Goal: Information Seeking & Learning: Understand process/instructions

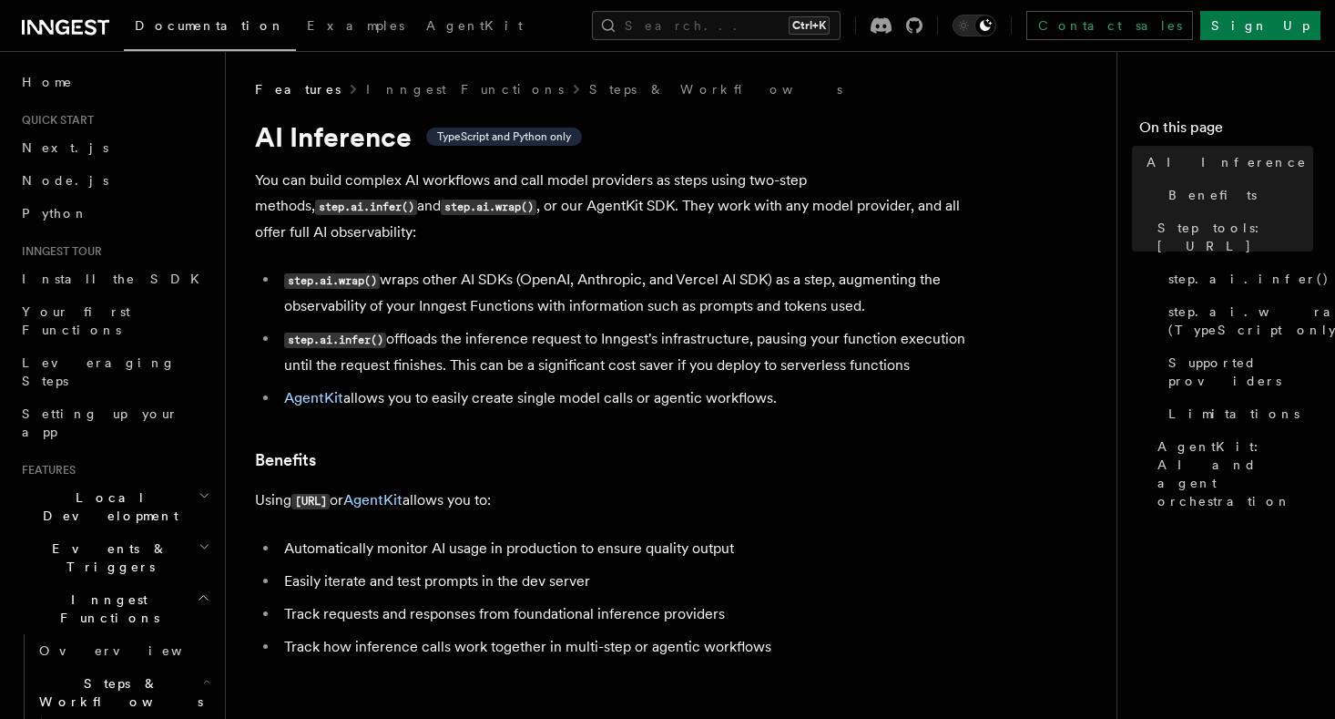
scroll to position [465, 0]
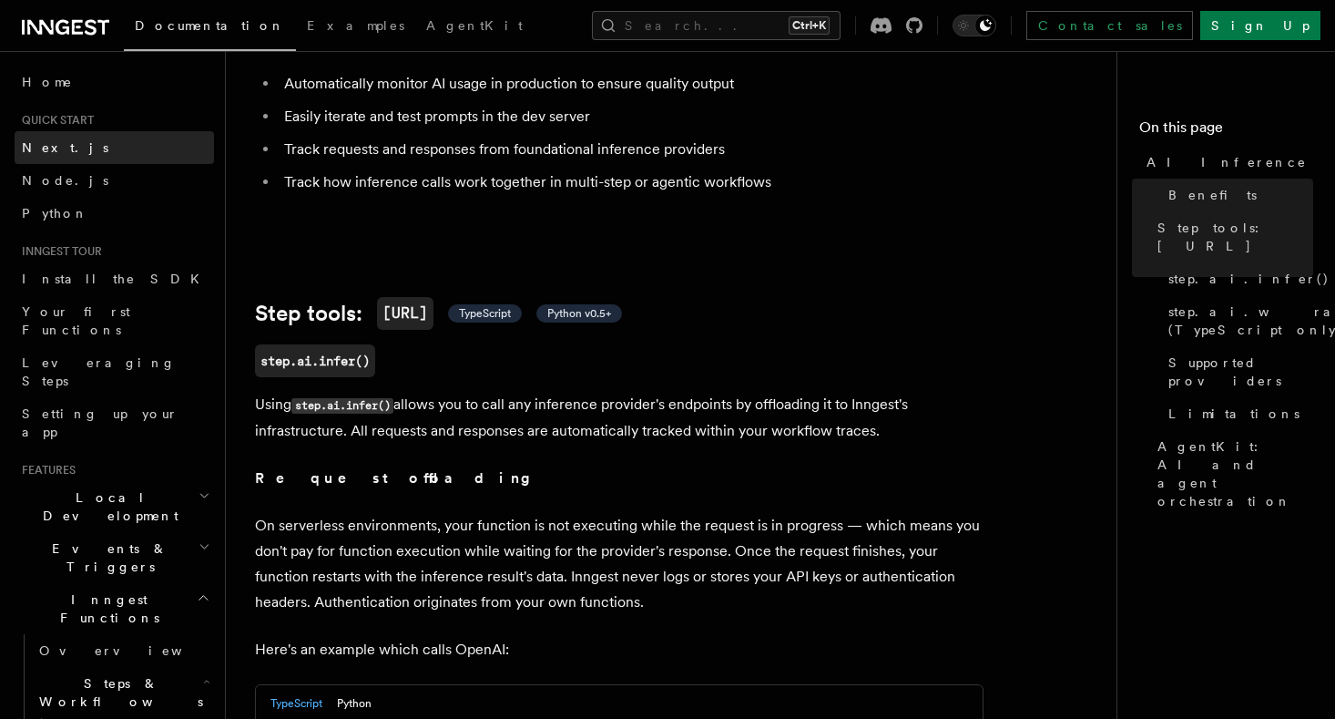
click at [94, 155] on link "Next.js" at bounding box center [114, 147] width 199 height 33
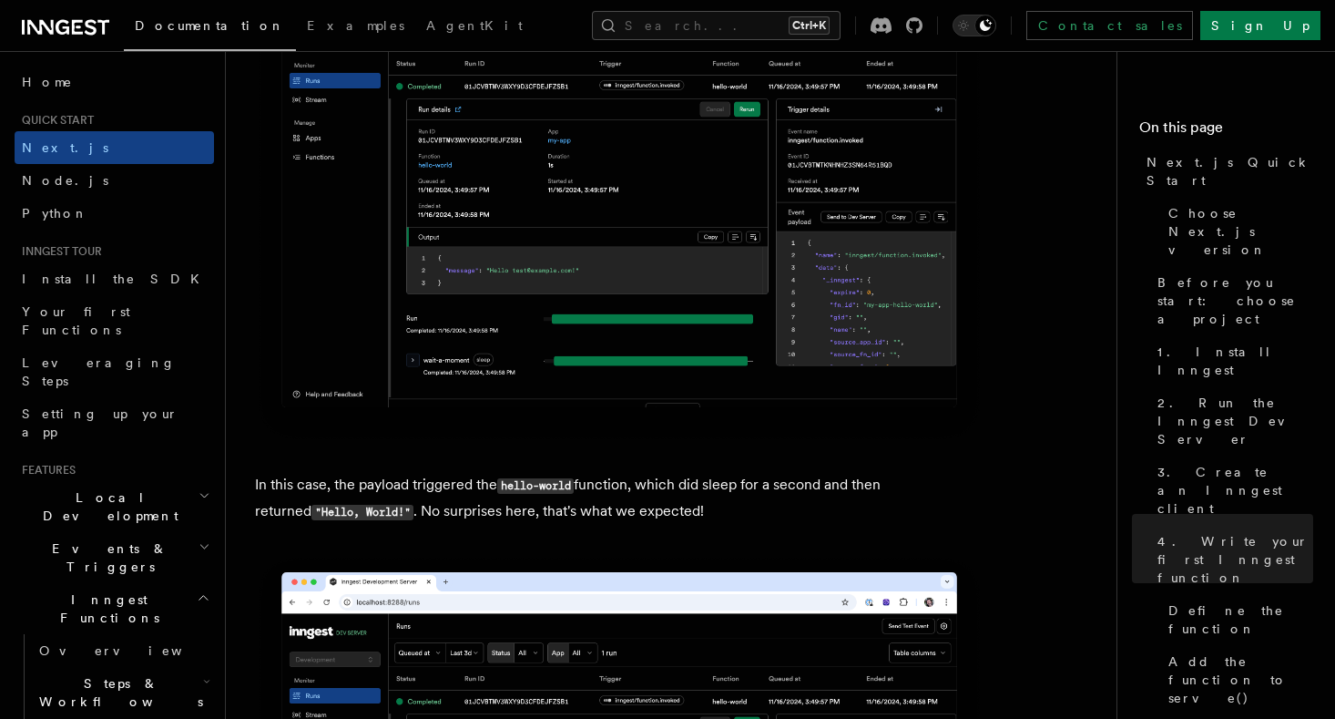
scroll to position [7432, 0]
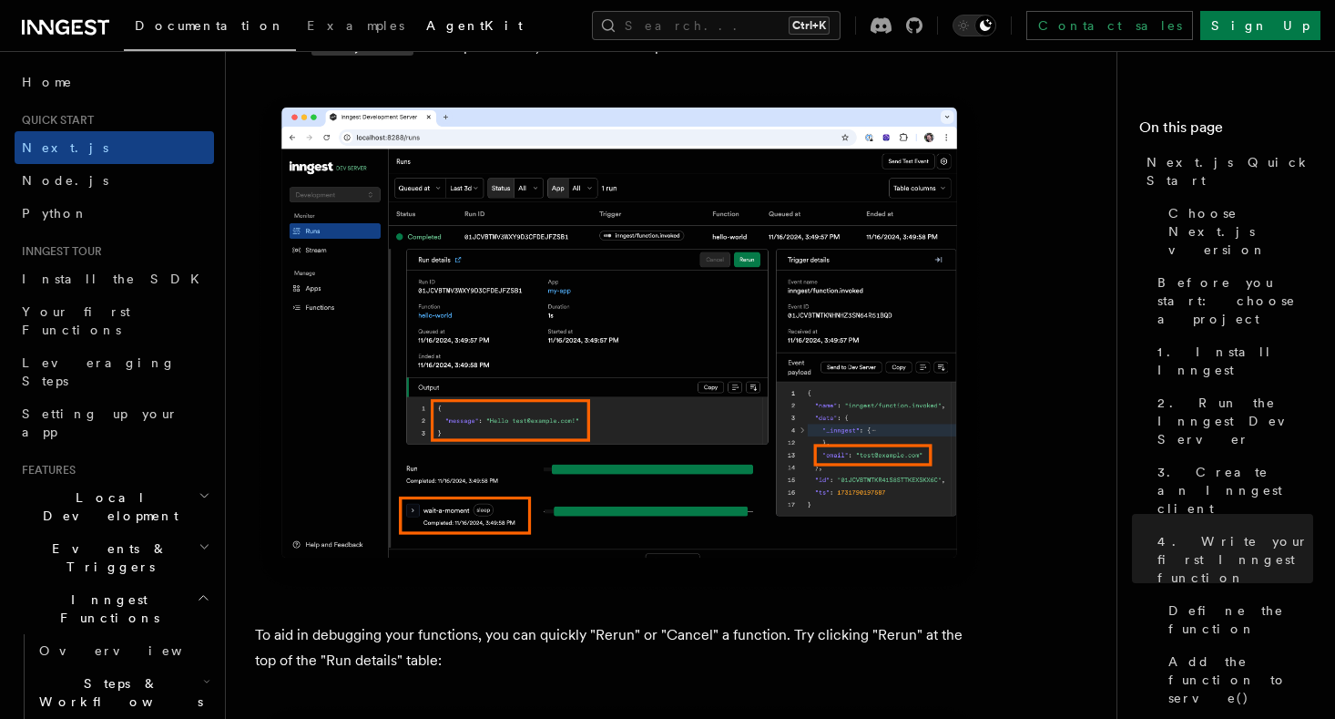
click at [415, 36] on link "AgentKit" at bounding box center [474, 27] width 118 height 44
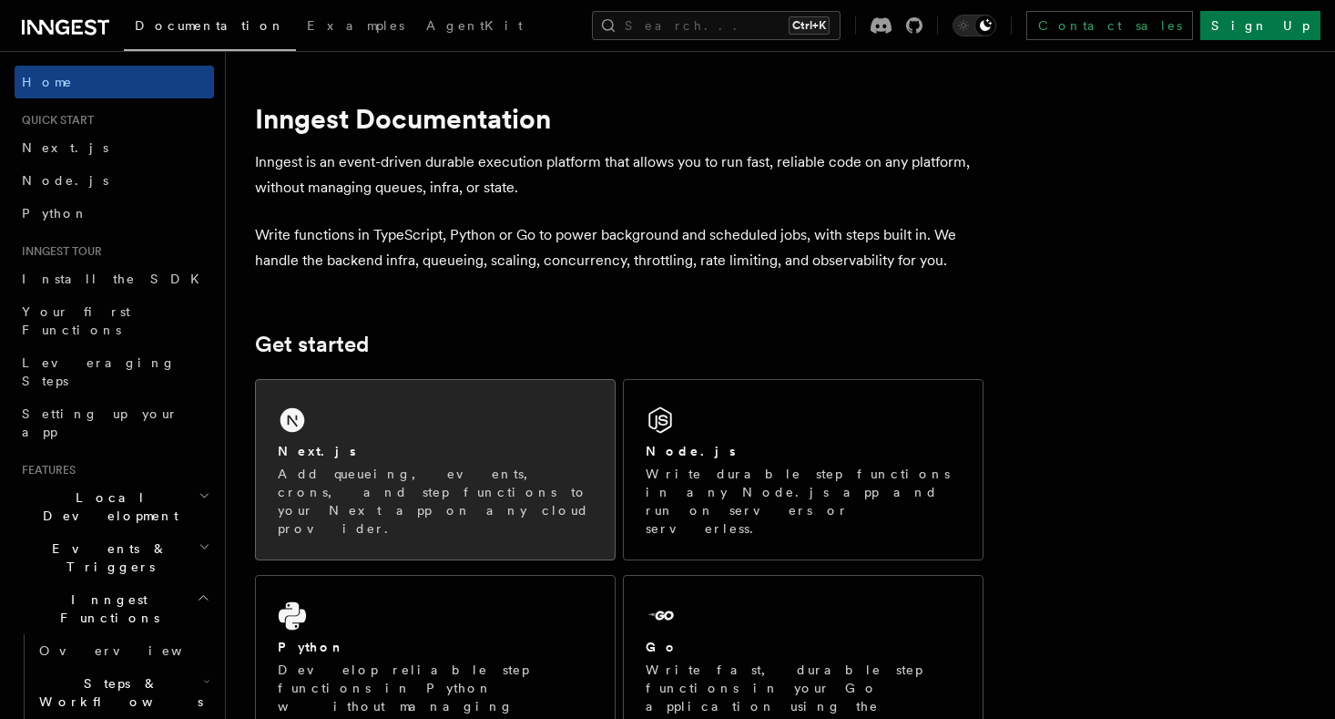
drag, startPoint x: 0, startPoint y: 0, endPoint x: 366, endPoint y: 430, distance: 564.7
click at [366, 430] on div "Next.js Add queueing, events, crons, and step functions to your Next app on any…" at bounding box center [435, 469] width 359 height 179
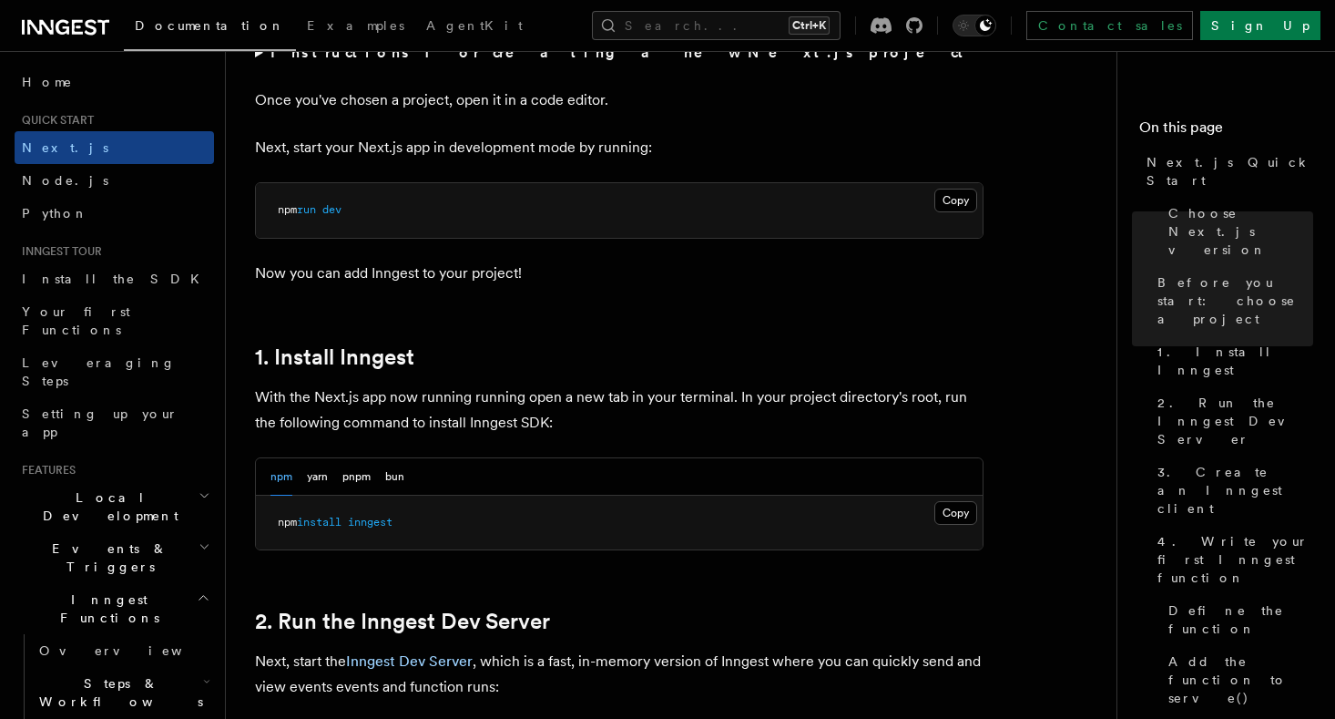
scroll to position [836, 0]
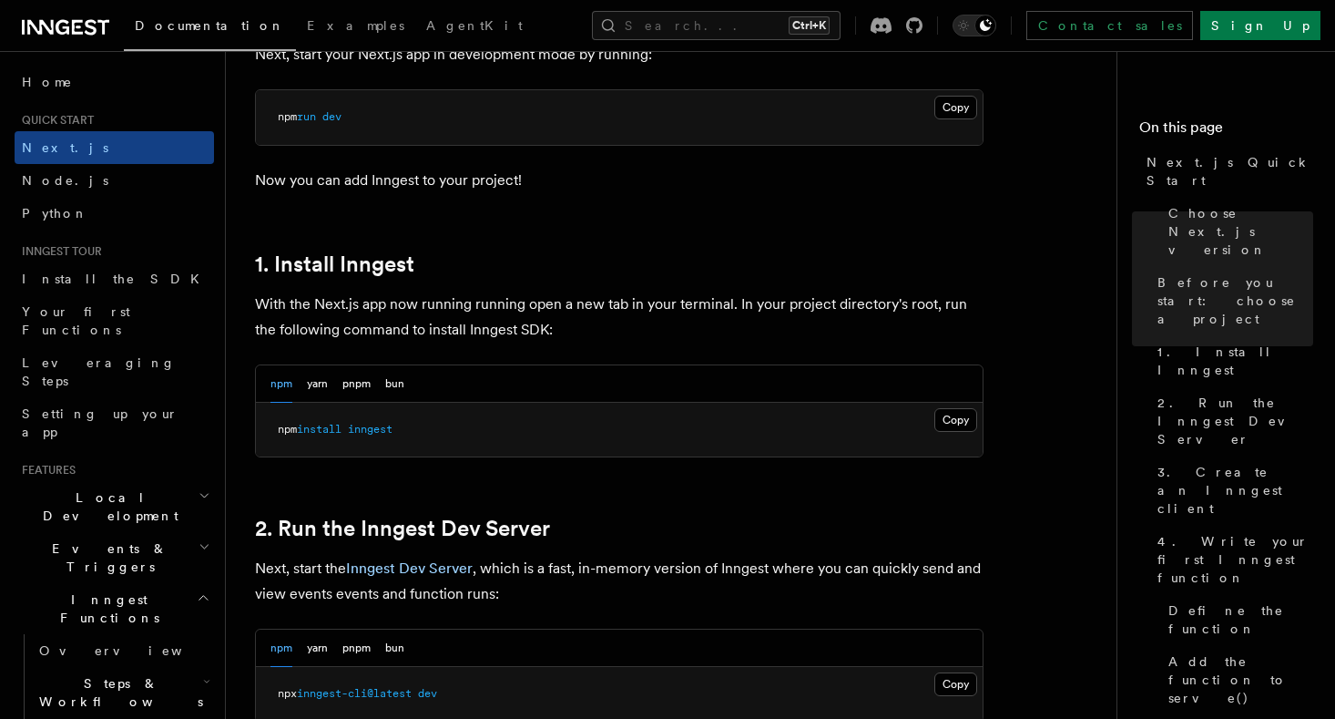
click at [351, 394] on button "pnpm" at bounding box center [356, 383] width 28 height 37
click at [400, 424] on pre "pnpm add inngest" at bounding box center [619, 430] width 727 height 55
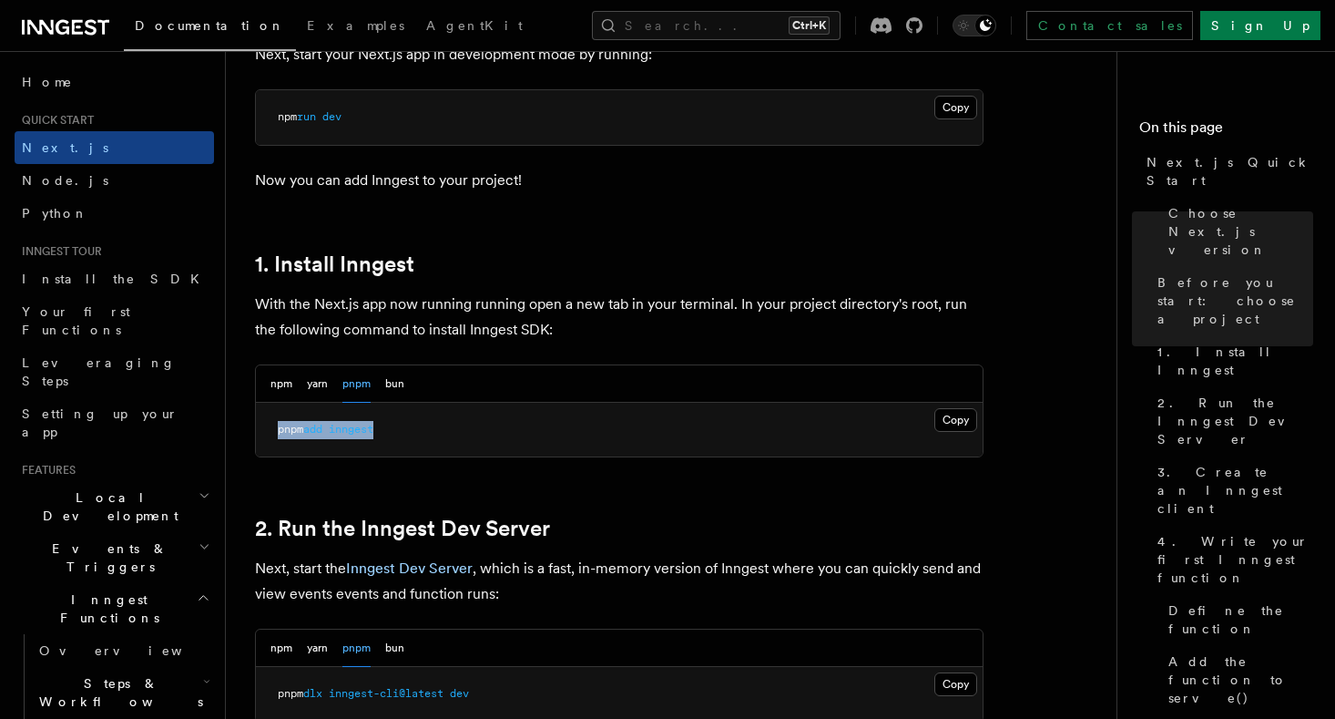
copy span "pnpm add inngest"
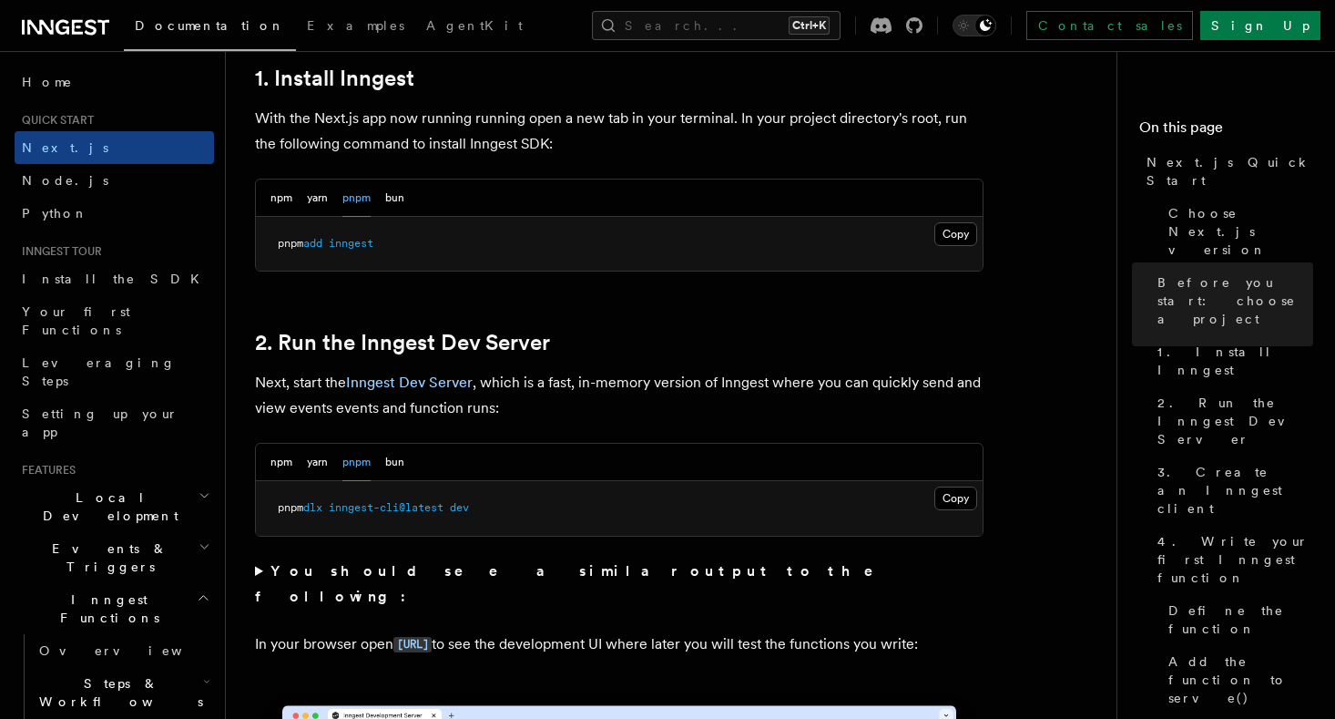
click at [449, 523] on pre "pnpm dlx inngest-cli@latest dev" at bounding box center [619, 508] width 727 height 55
click at [448, 522] on pre "pnpm dlx inngest-cli@latest dev" at bounding box center [619, 508] width 727 height 55
copy span "pnpm dlx inngest-cli@latest dev"
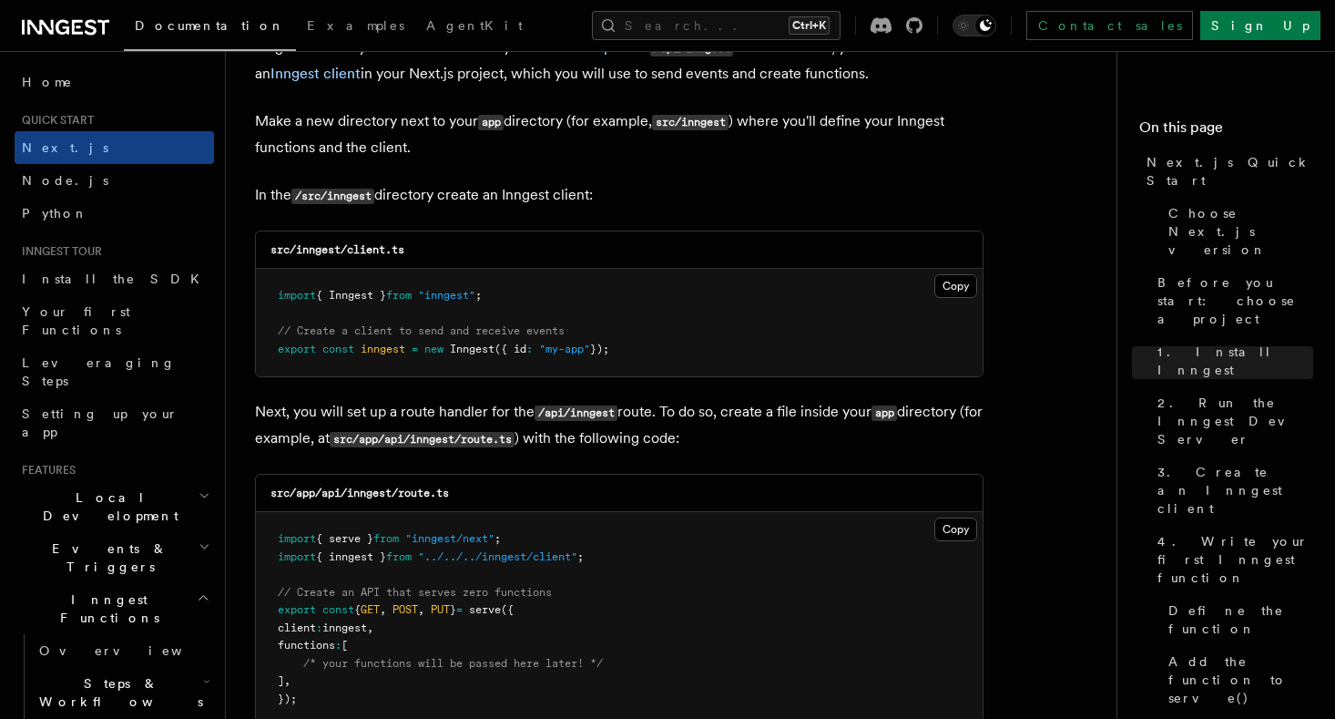
scroll to position [2323, 0]
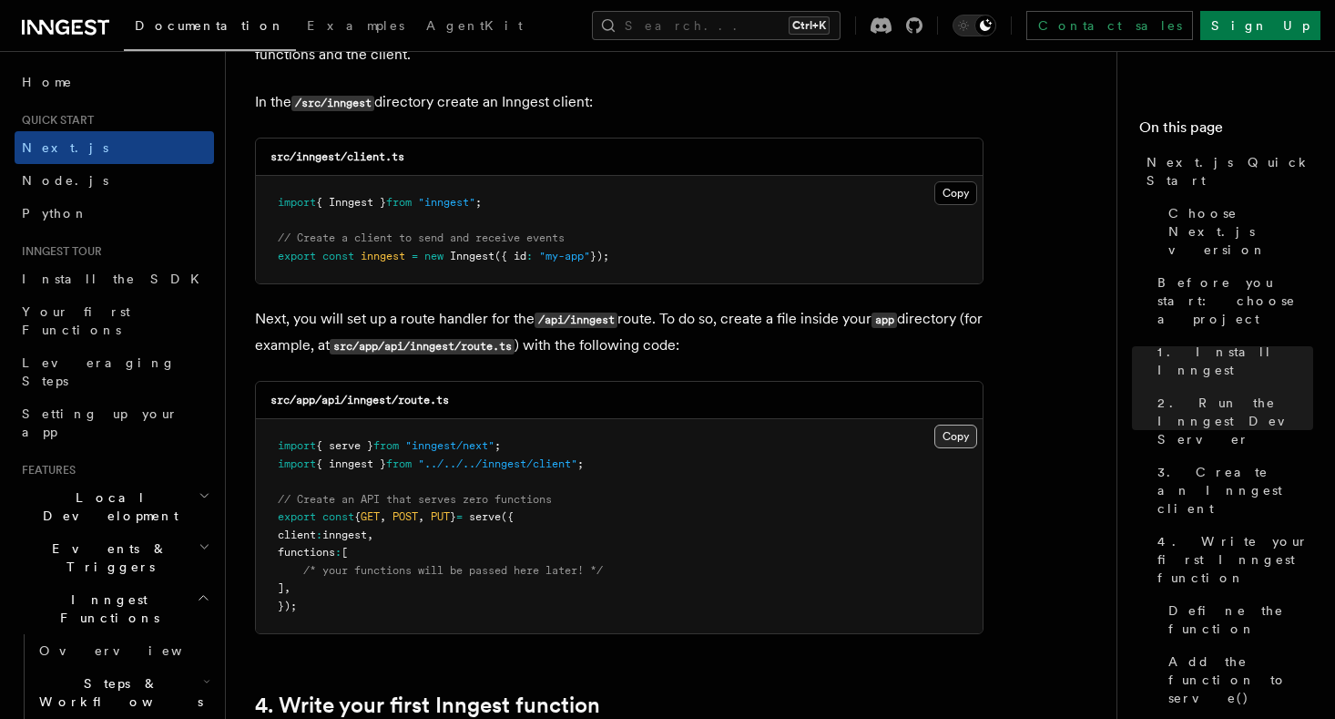
click at [955, 437] on button "Copy Copied" at bounding box center [956, 436] width 43 height 24
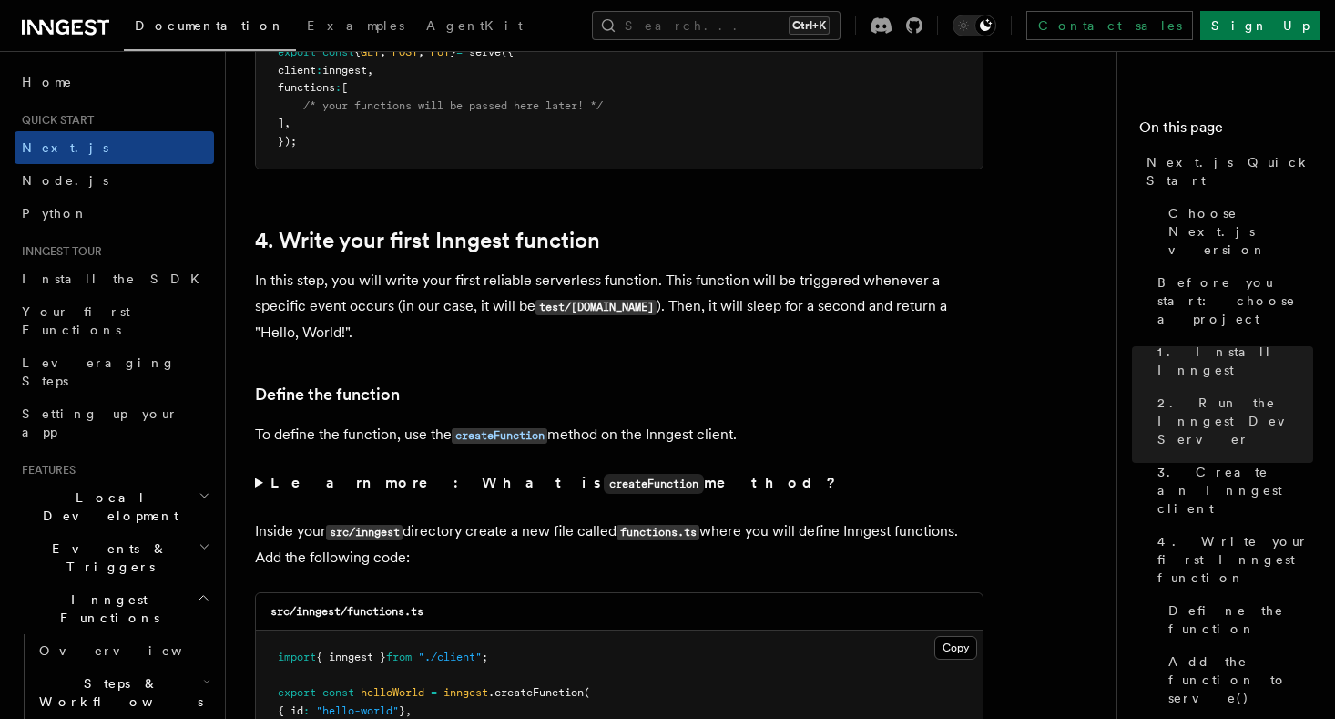
scroll to position [2508, 0]
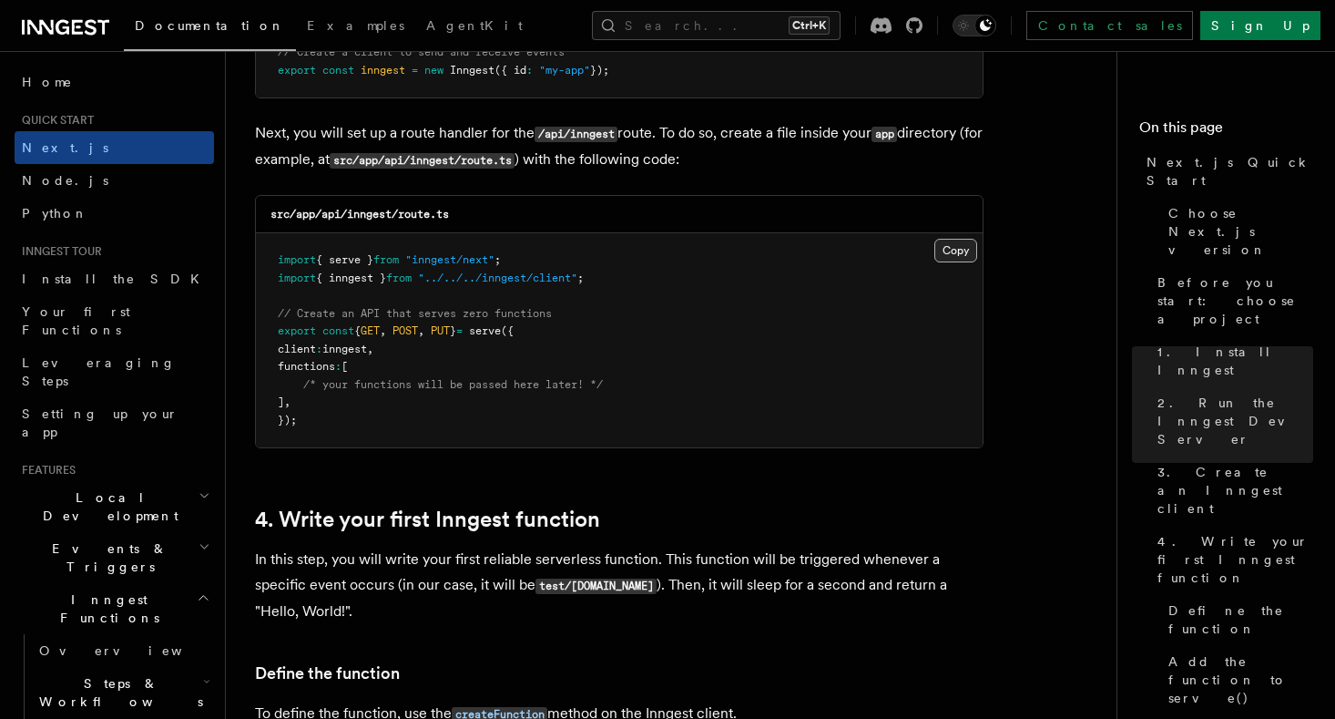
click at [953, 261] on button "Copy Copied" at bounding box center [956, 251] width 43 height 24
drag, startPoint x: 352, startPoint y: 220, endPoint x: 501, endPoint y: 217, distance: 149.4
click at [501, 217] on div "src/app/api/inngest/route.ts" at bounding box center [619, 214] width 727 height 37
copy code "inngest/route.ts"
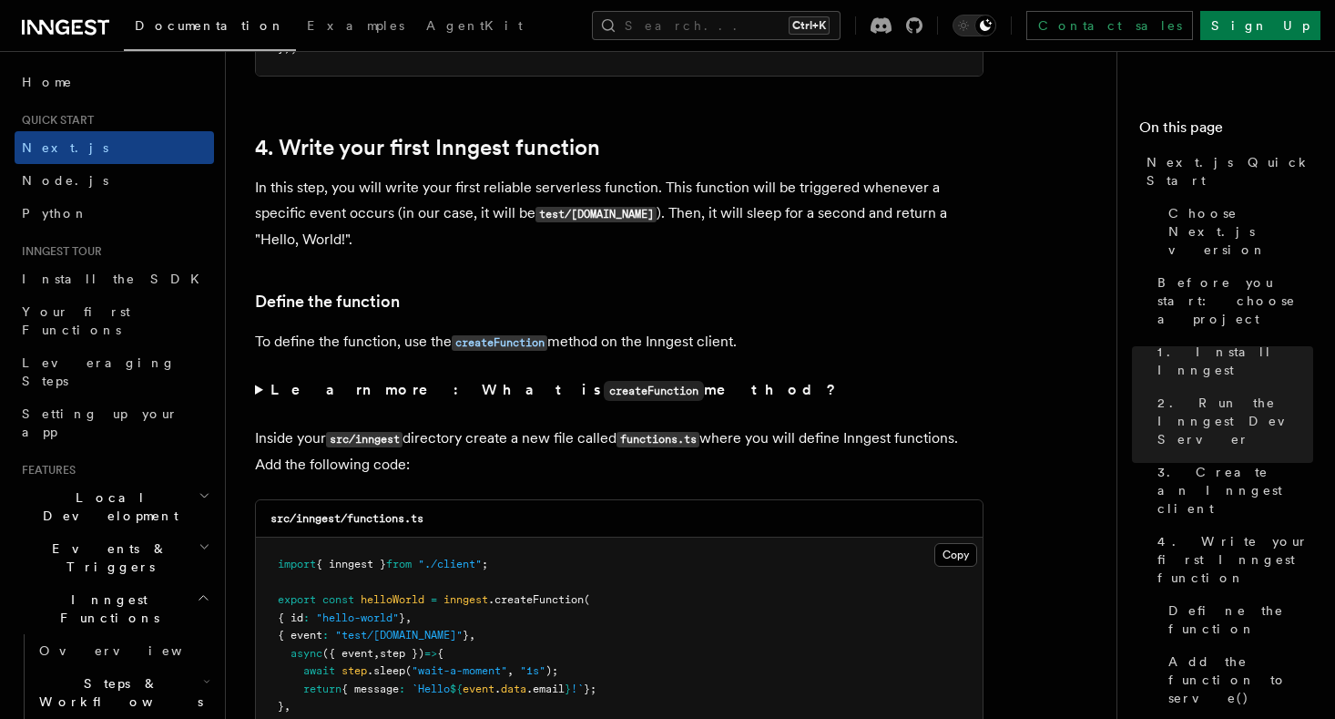
scroll to position [3159, 0]
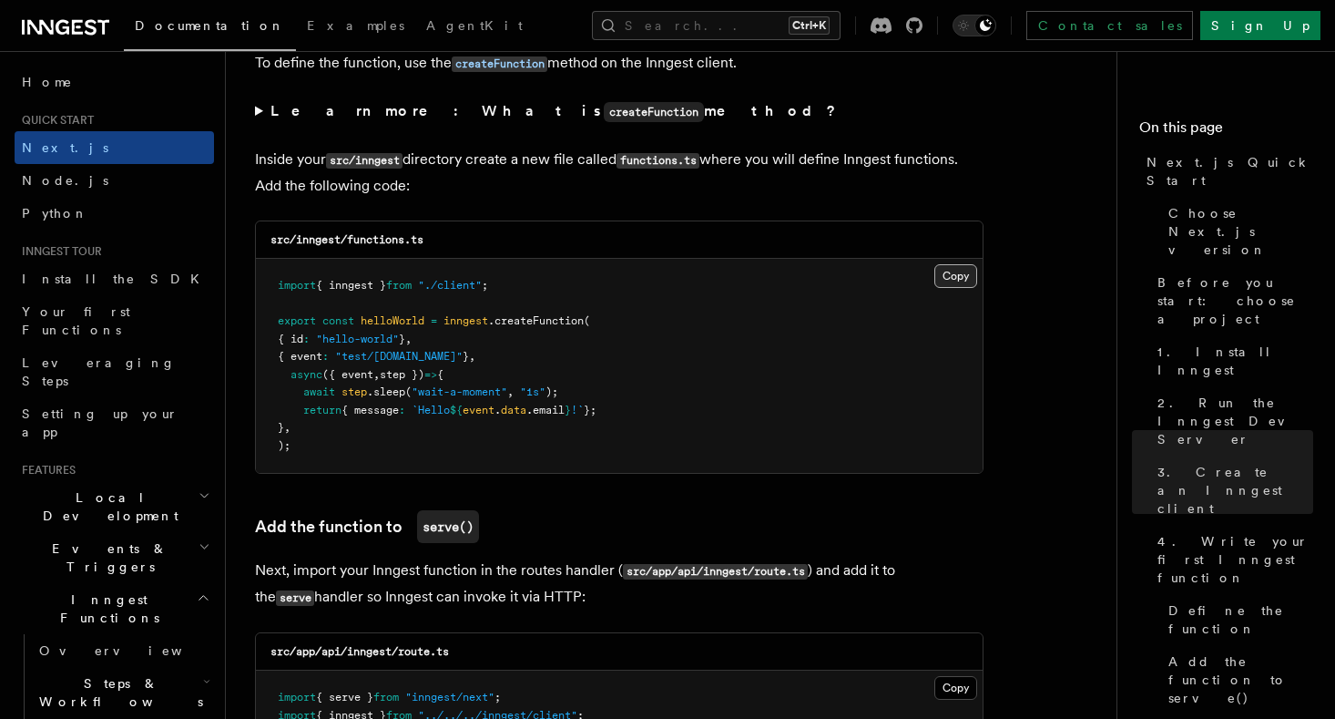
click at [953, 281] on button "Copy Copied" at bounding box center [956, 276] width 43 height 24
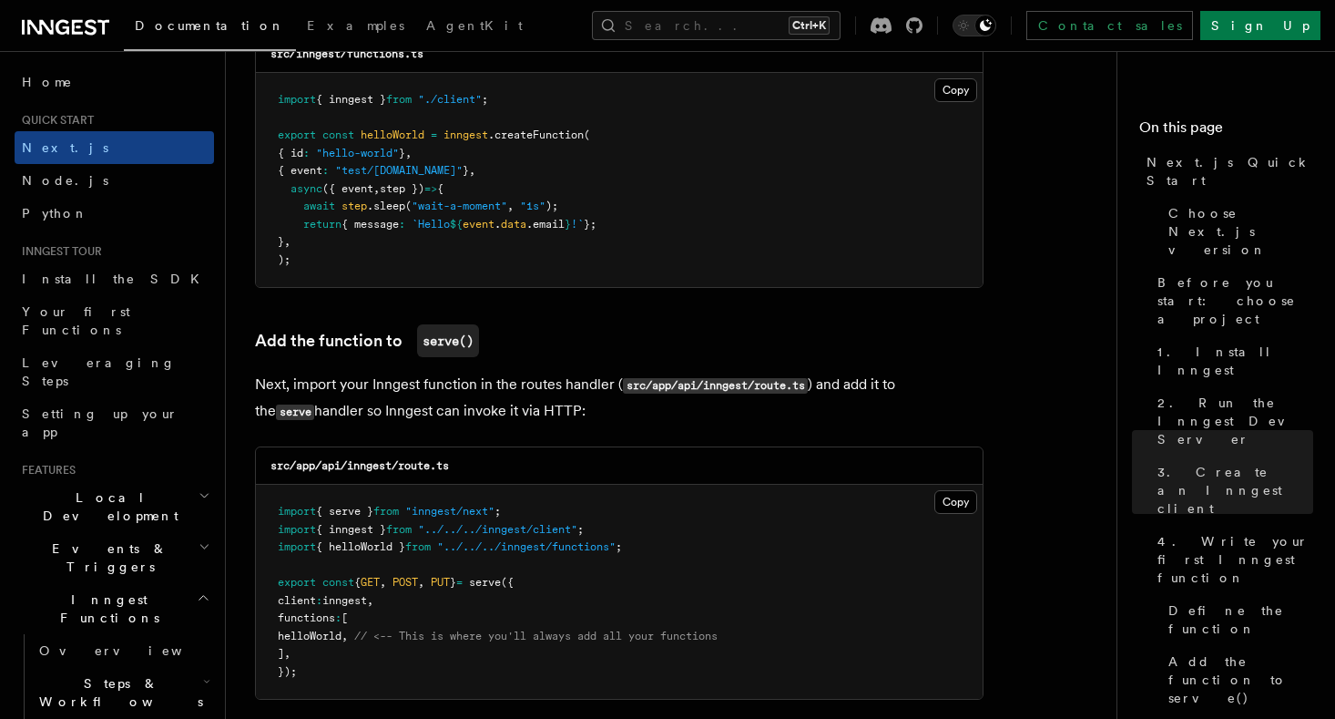
scroll to position [3438, 0]
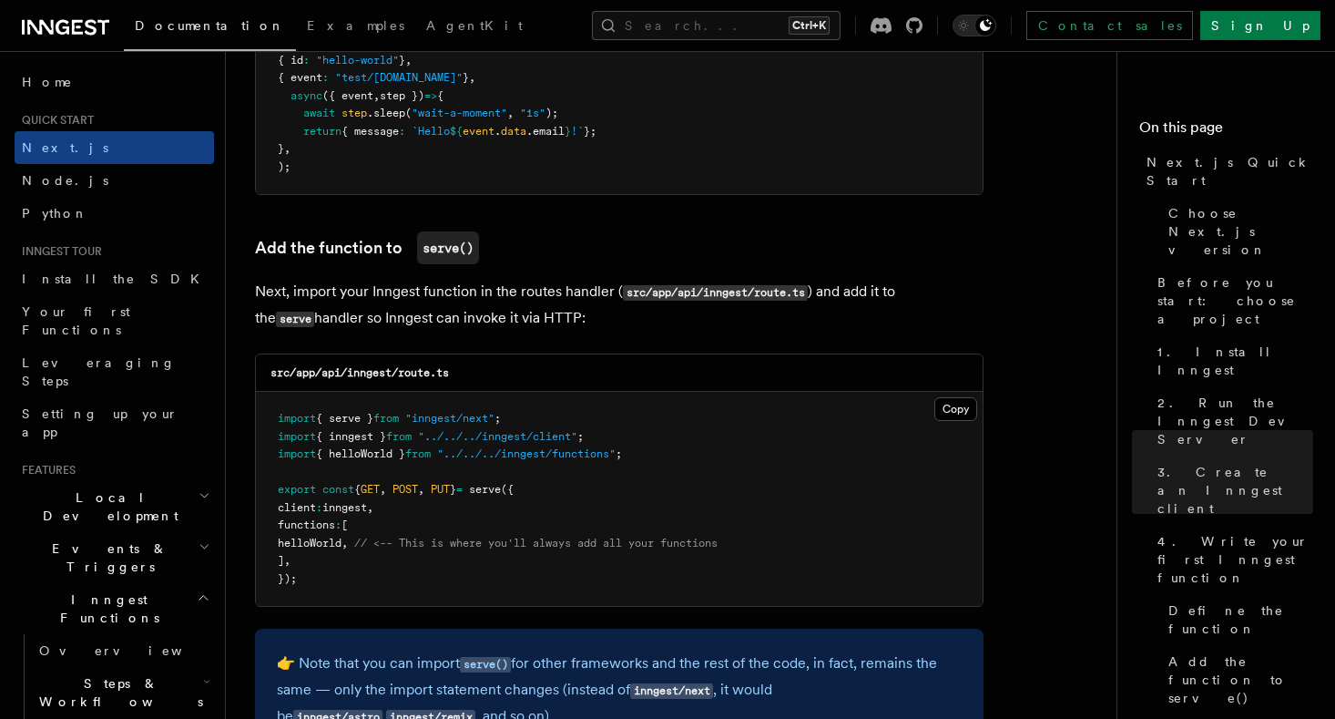
drag, startPoint x: 300, startPoint y: 544, endPoint x: 369, endPoint y: 547, distance: 69.3
click at [369, 547] on pre "import { serve } from "inngest/next" ; import { inngest } from "../../../innges…" at bounding box center [619, 499] width 727 height 214
copy span "helloWorld"
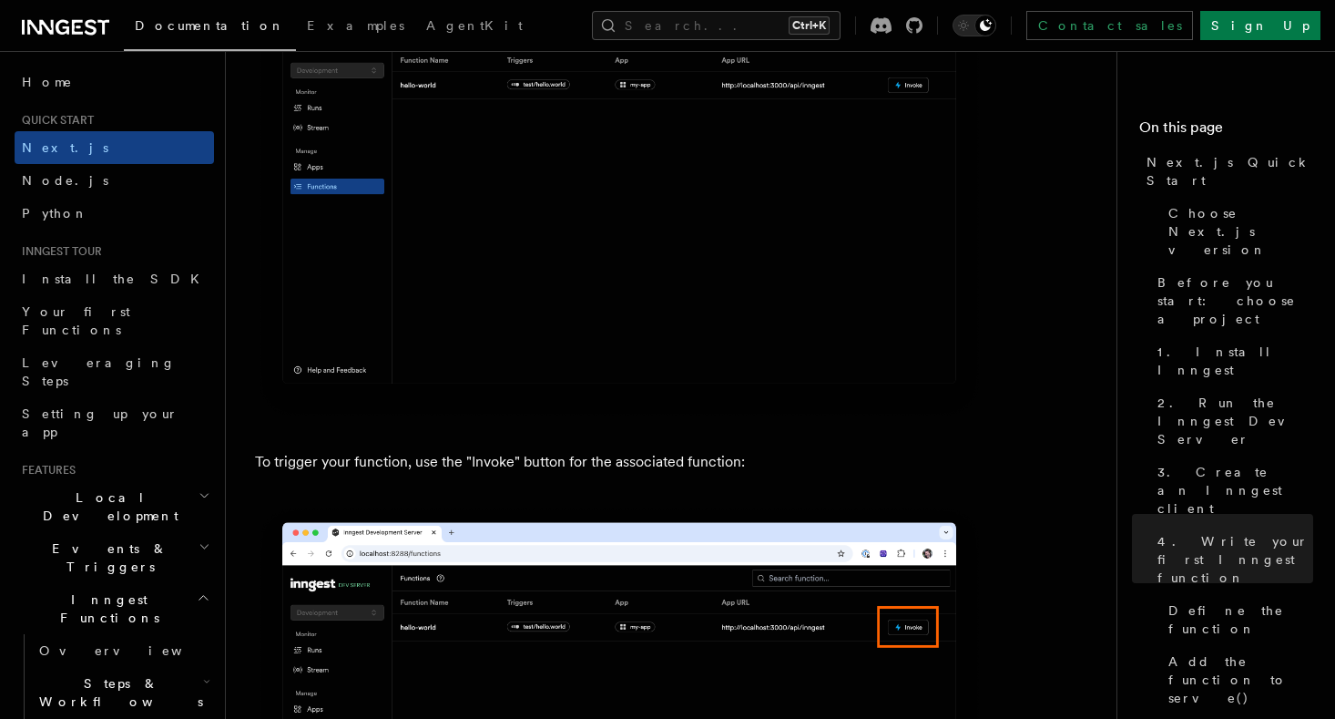
scroll to position [4274, 0]
